Goal: Information Seeking & Learning: Learn about a topic

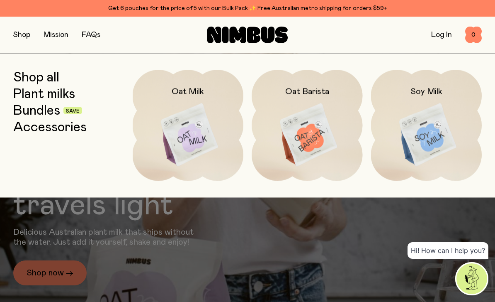
click at [445, 154] on img at bounding box center [426, 135] width 111 height 130
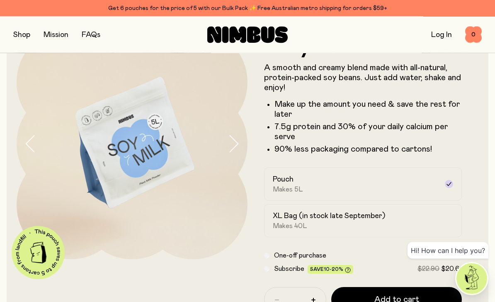
scroll to position [46, 0]
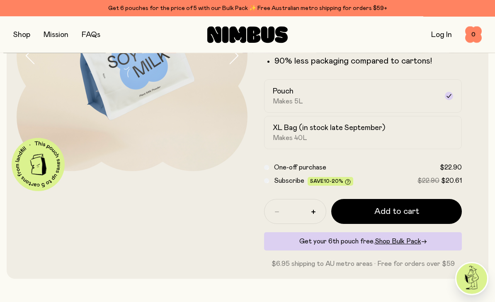
click at [446, 139] on label "XL Bag (in stock late September) Makes 40L" at bounding box center [363, 132] width 198 height 33
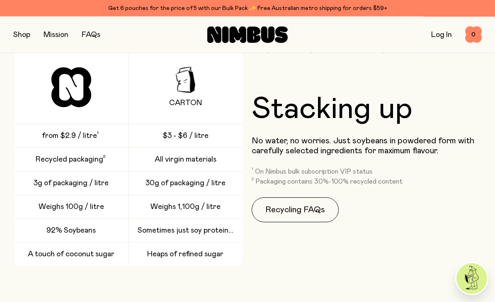
scroll to position [1166, 0]
click at [292, 230] on div "Stacking up No water, no worries. Just soybeans in powdered form with carefully…" at bounding box center [367, 158] width 230 height 215
click at [317, 215] on link "Recycling FAQs" at bounding box center [295, 209] width 87 height 25
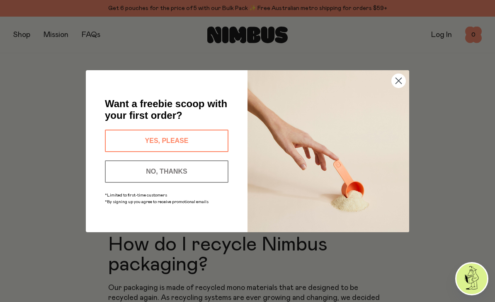
click at [400, 87] on circle "Close dialog" at bounding box center [399, 80] width 14 height 14
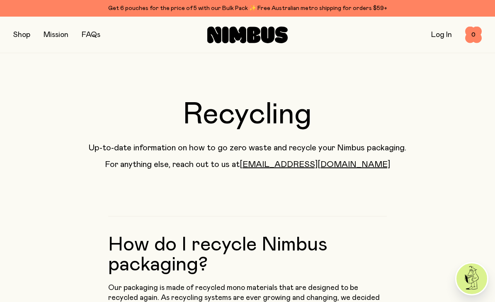
click at [266, 50] on div "Shop Mission FAQs Log In 0 0" at bounding box center [247, 35] width 469 height 36
click at [251, 42] on icon at bounding box center [253, 35] width 13 height 16
